Goal: Task Accomplishment & Management: Manage account settings

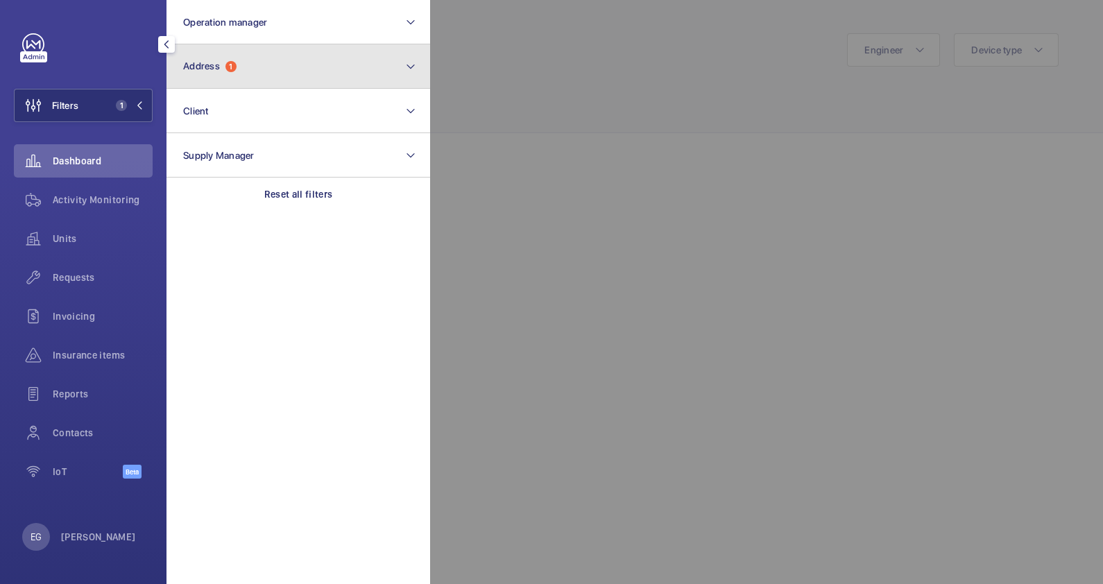
scroll to position [726, 0]
click at [257, 67] on button "Address 1" at bounding box center [298, 66] width 264 height 44
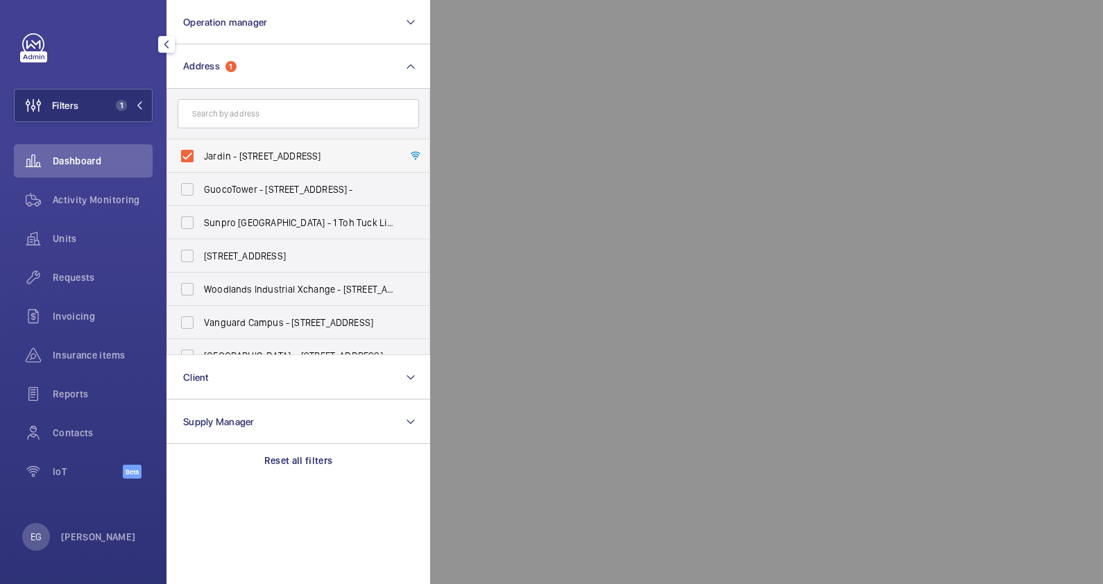
click at [243, 153] on span "Jardin - [STREET_ADDRESS]" at bounding box center [299, 156] width 191 height 14
click at [201, 153] on input "Jardin - [STREET_ADDRESS]" at bounding box center [187, 156] width 28 height 28
checkbox input "false"
click at [248, 114] on input "text" at bounding box center [298, 113] width 241 height 29
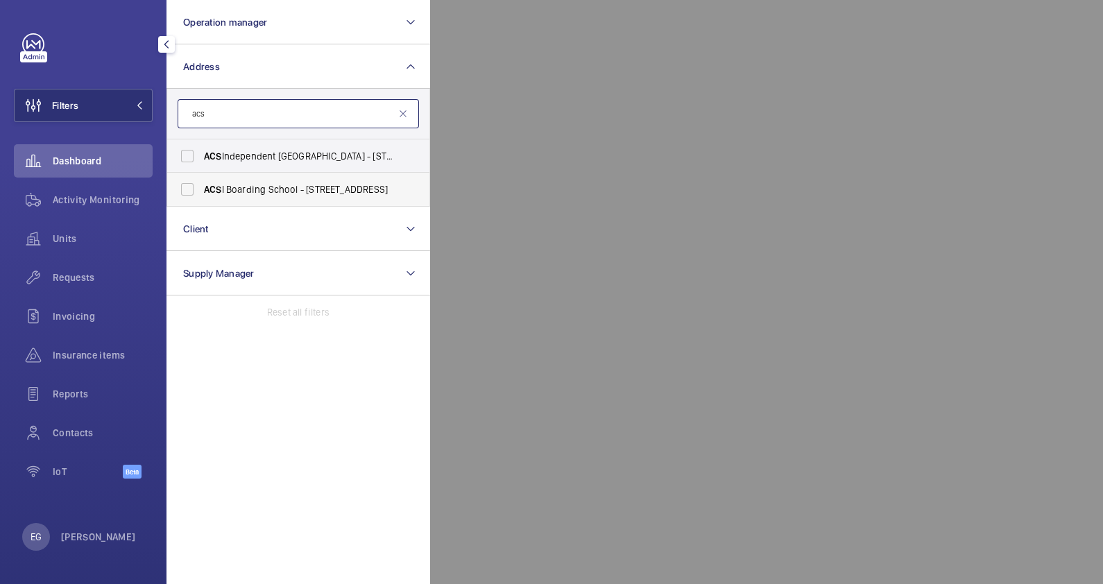
type input "acs"
click at [266, 191] on span "ACS I Boarding School - [STREET_ADDRESS]" at bounding box center [299, 189] width 191 height 14
click at [201, 191] on input "ACS I Boarding School - [STREET_ADDRESS]" at bounding box center [187, 190] width 28 height 28
checkbox input "true"
click at [631, 44] on div at bounding box center [981, 292] width 1103 height 584
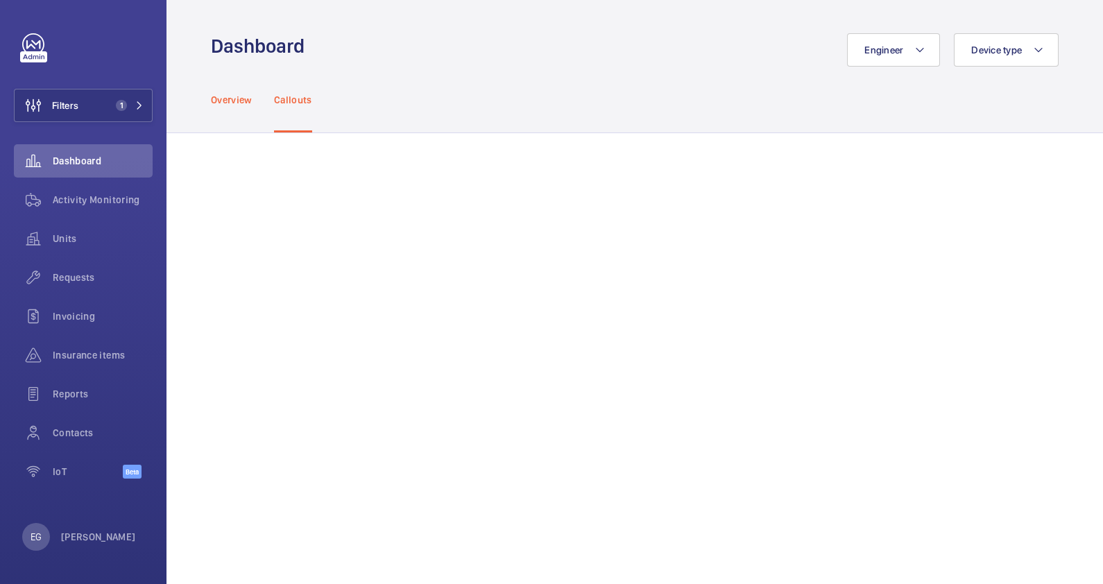
click at [234, 105] on p "Overview" at bounding box center [231, 100] width 41 height 14
drag, startPoint x: 234, startPoint y: 105, endPoint x: 108, endPoint y: 205, distance: 161.0
click at [108, 205] on span "Activity Monitoring" at bounding box center [103, 200] width 100 height 14
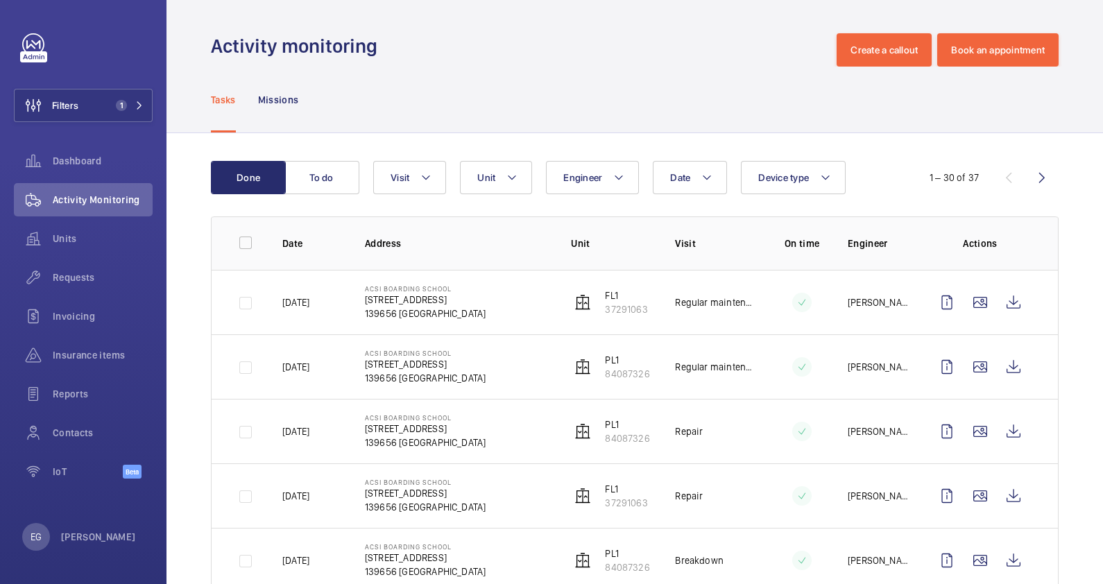
click at [782, 400] on td at bounding box center [790, 431] width 69 height 65
click at [1002, 431] on wm-front-icon-button at bounding box center [1013, 431] width 33 height 33
click at [1004, 496] on wm-front-icon-button at bounding box center [1013, 495] width 33 height 33
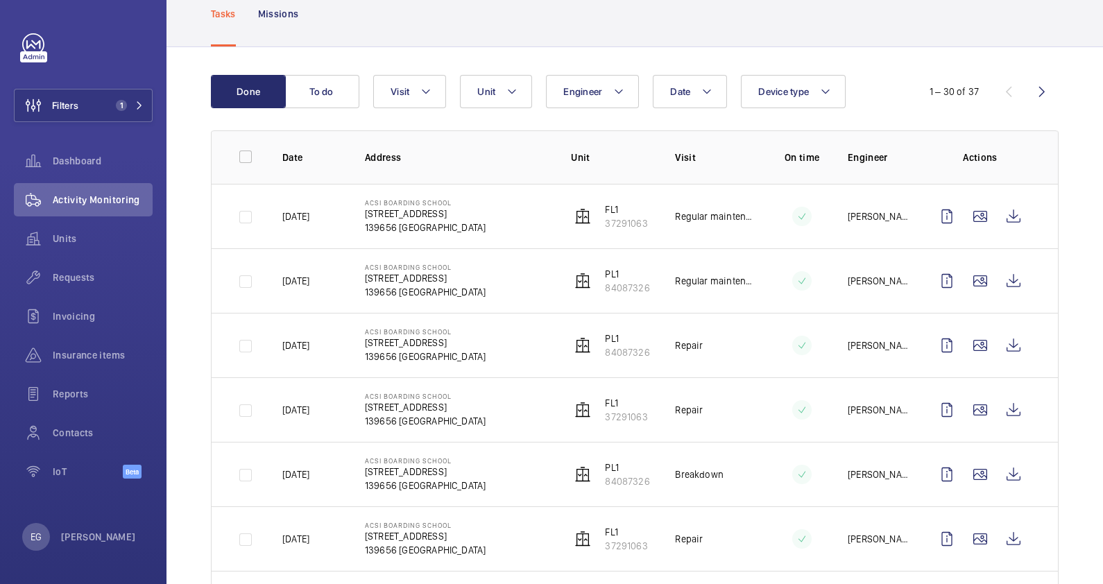
scroll to position [173, 0]
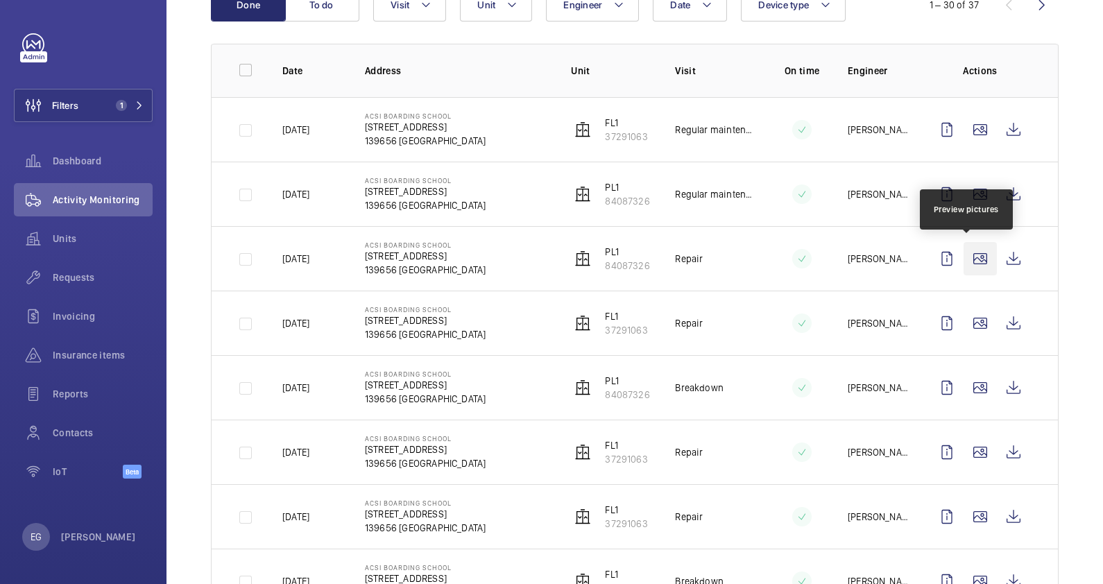
click at [966, 257] on wm-front-icon-button at bounding box center [980, 258] width 33 height 33
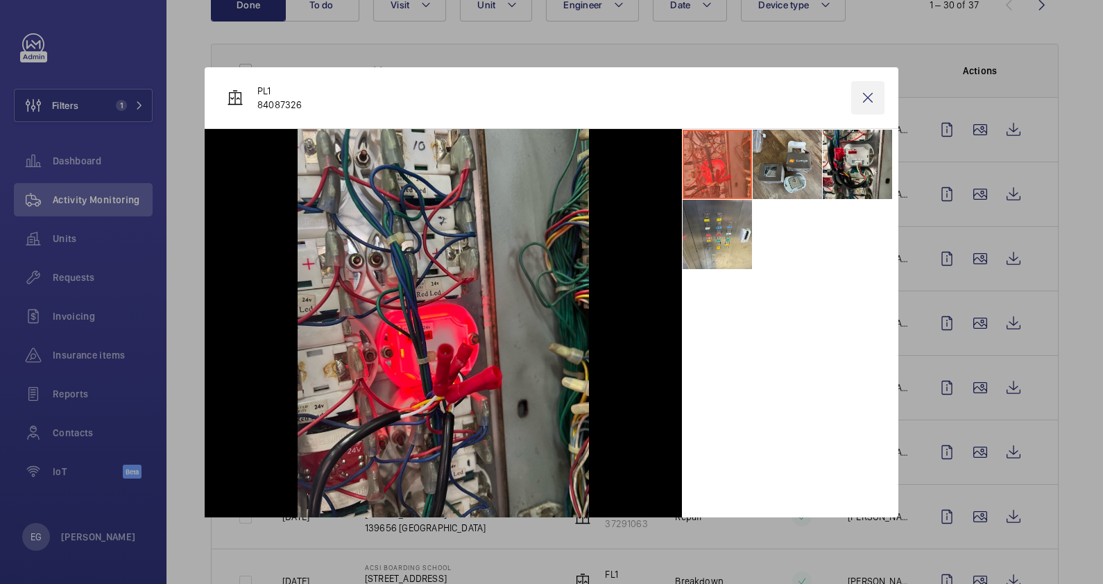
click at [868, 95] on wm-front-icon-button at bounding box center [867, 97] width 33 height 33
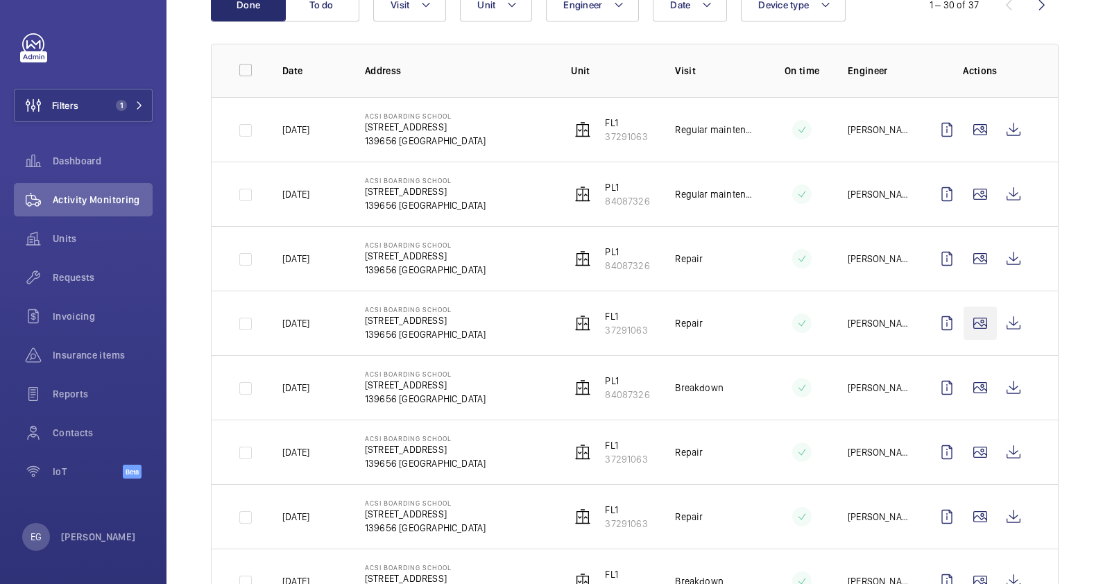
click at [971, 315] on wm-front-icon-button at bounding box center [980, 323] width 33 height 33
click at [969, 316] on wm-front-icon-button at bounding box center [980, 323] width 33 height 33
click at [1000, 318] on wm-front-icon-button at bounding box center [1013, 323] width 33 height 33
click at [998, 255] on wm-front-icon-button at bounding box center [1013, 258] width 33 height 33
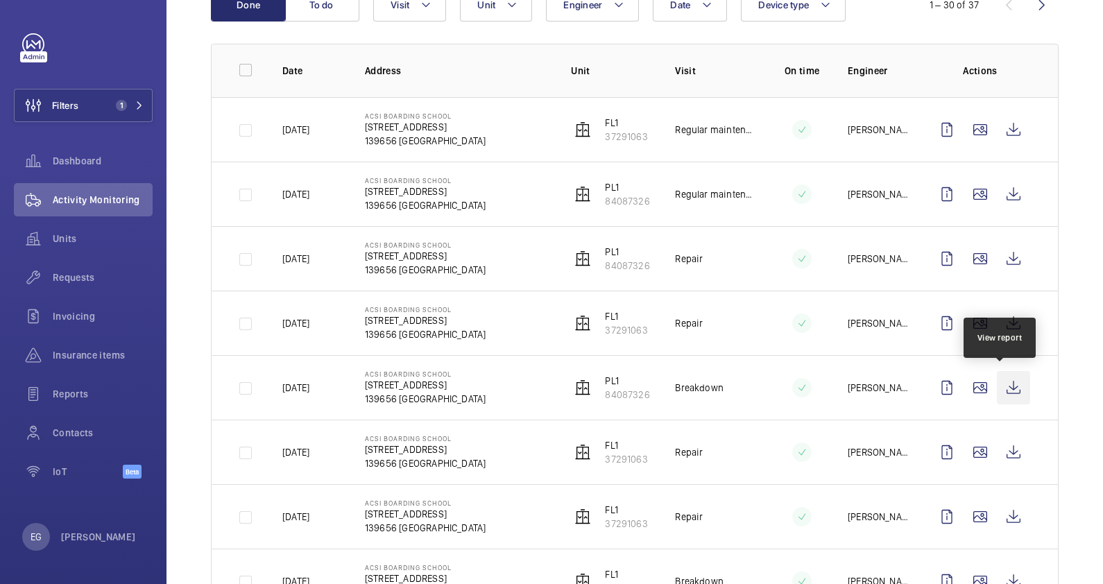
click at [1006, 389] on wm-front-icon-button at bounding box center [1013, 387] width 33 height 33
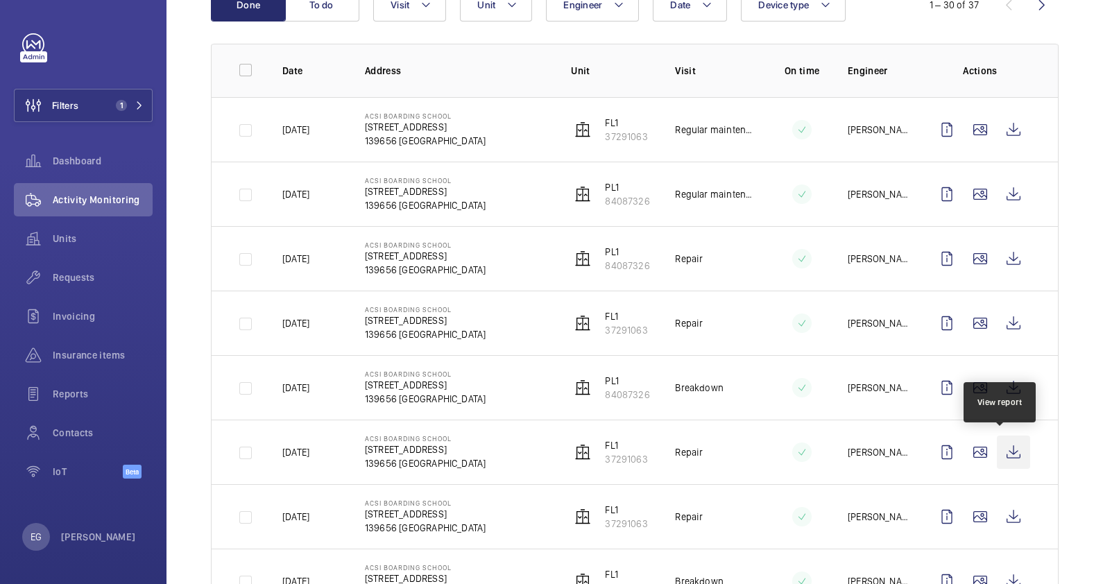
click at [1002, 445] on wm-front-icon-button at bounding box center [1013, 452] width 33 height 33
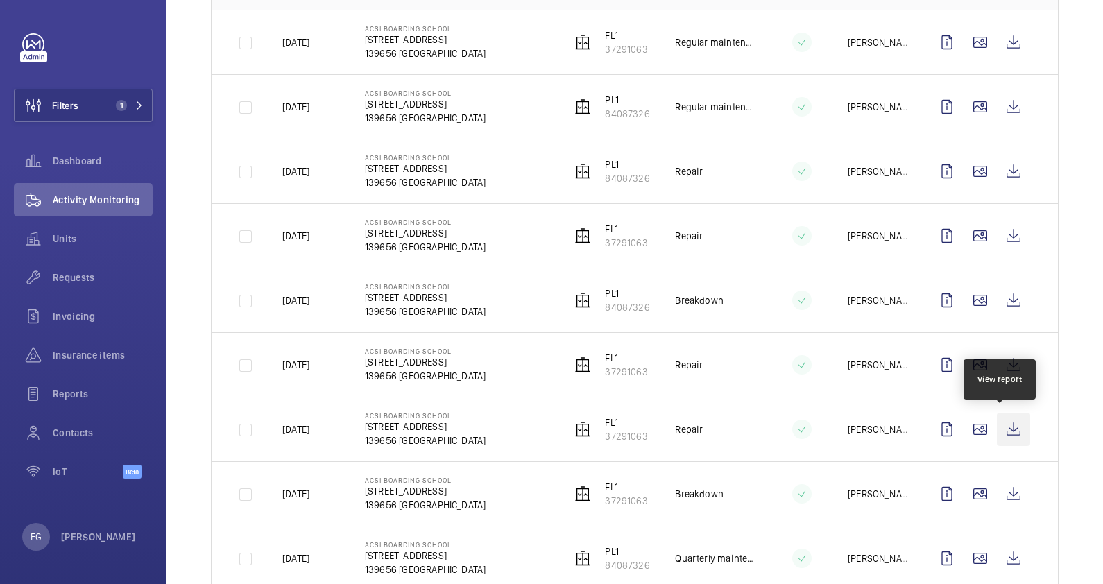
click at [1005, 434] on wm-front-icon-button at bounding box center [1013, 429] width 33 height 33
